Goal: Task Accomplishment & Management: Complete application form

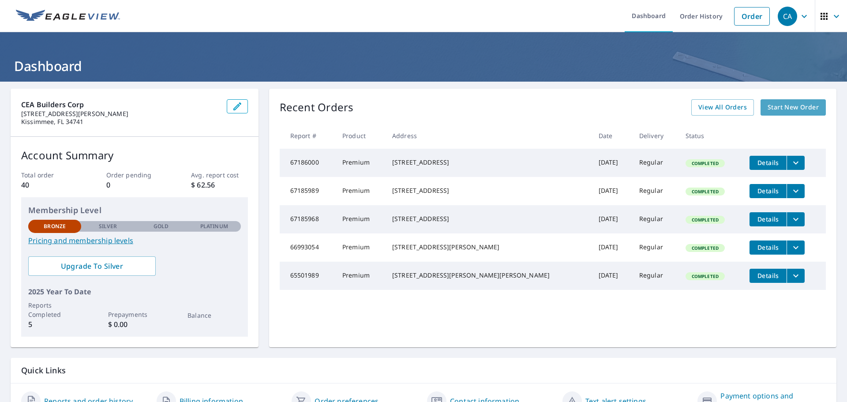
click at [782, 106] on span "Start New Order" at bounding box center [792, 107] width 51 height 11
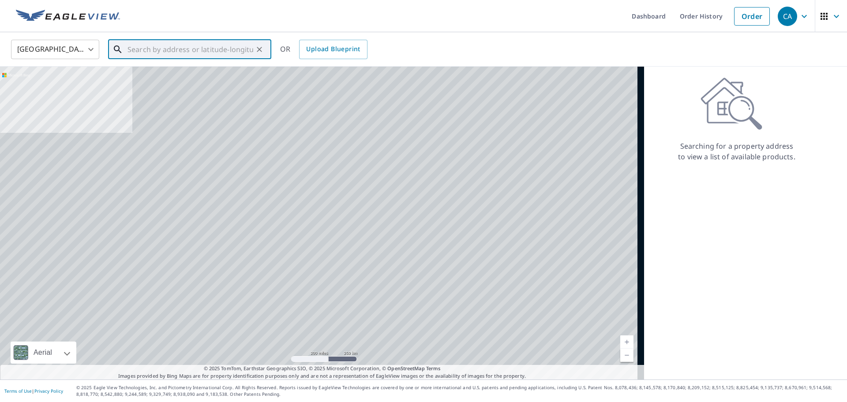
click at [190, 52] on input "text" at bounding box center [190, 49] width 126 height 25
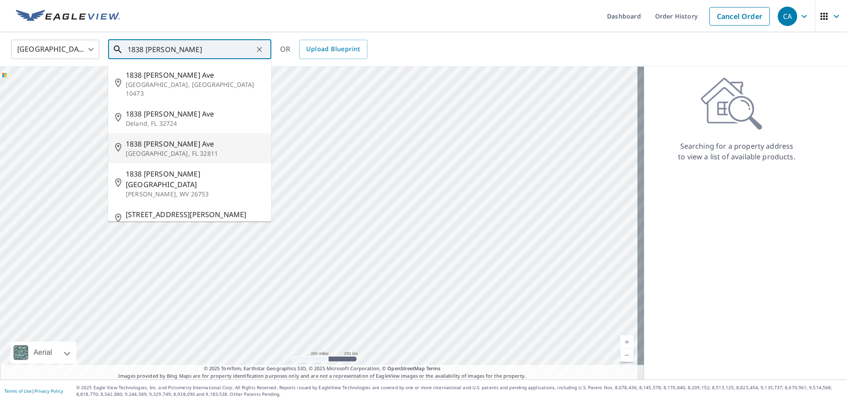
click at [166, 149] on p "[GEOGRAPHIC_DATA], FL 32811" at bounding box center [195, 153] width 139 height 9
type input "[STREET_ADDRESS][PERSON_NAME]"
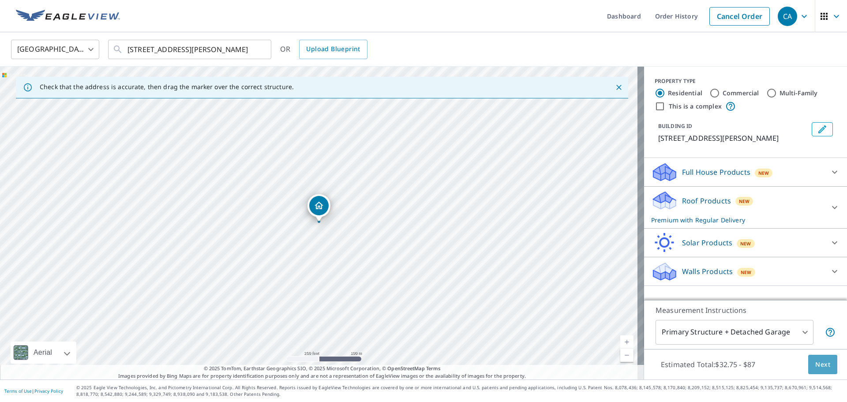
click at [817, 366] on span "Next" at bounding box center [822, 364] width 15 height 11
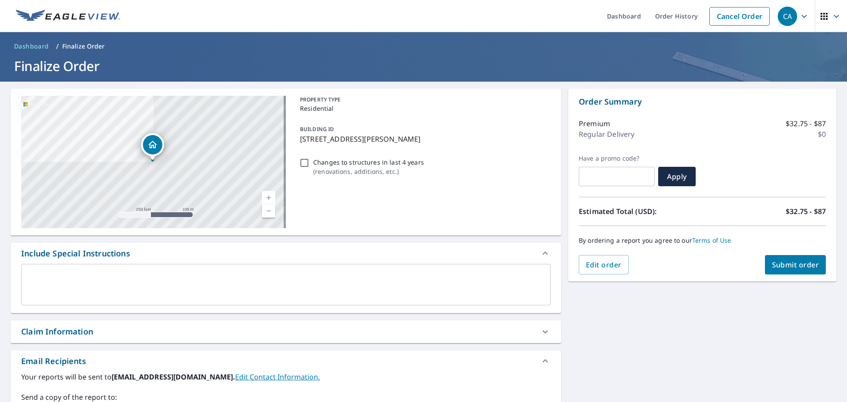
click at [778, 266] on span "Submit order" at bounding box center [795, 265] width 47 height 10
checkbox input "true"
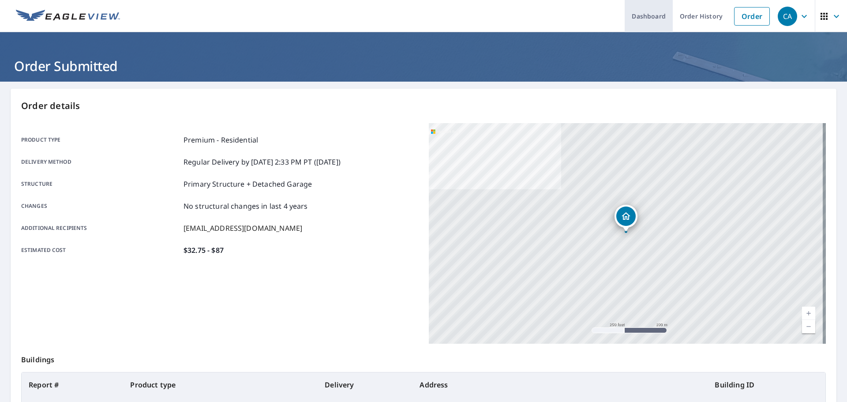
click at [659, 14] on link "Dashboard" at bounding box center [649, 16] width 48 height 32
